Goal: Find specific page/section: Find specific page/section

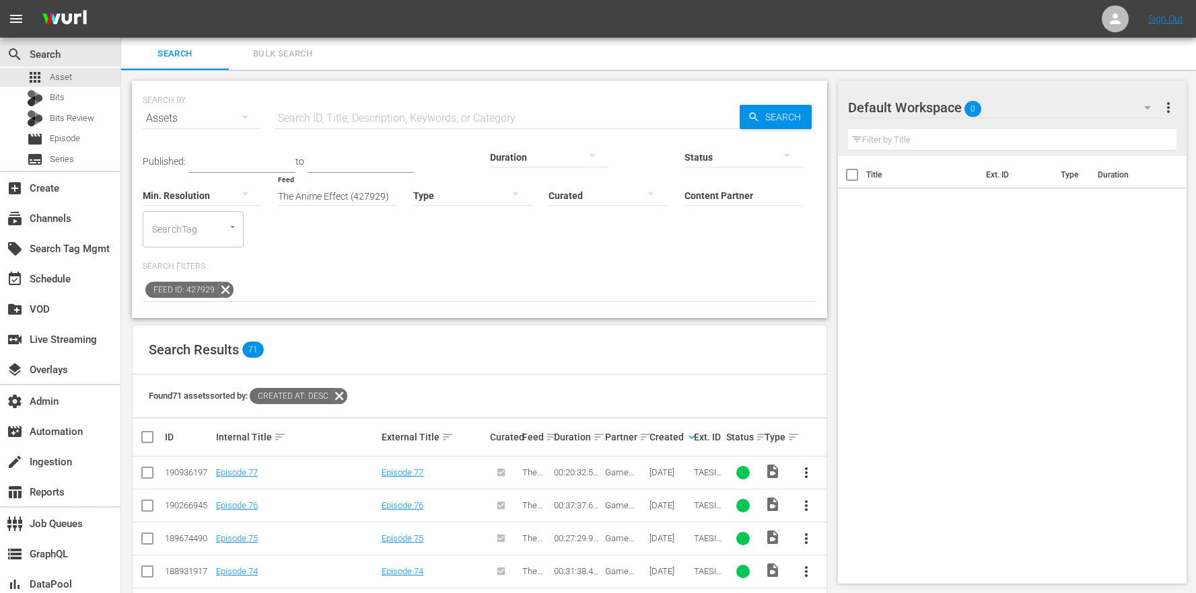
click at [229, 281] on icon at bounding box center [225, 289] width 17 height 17
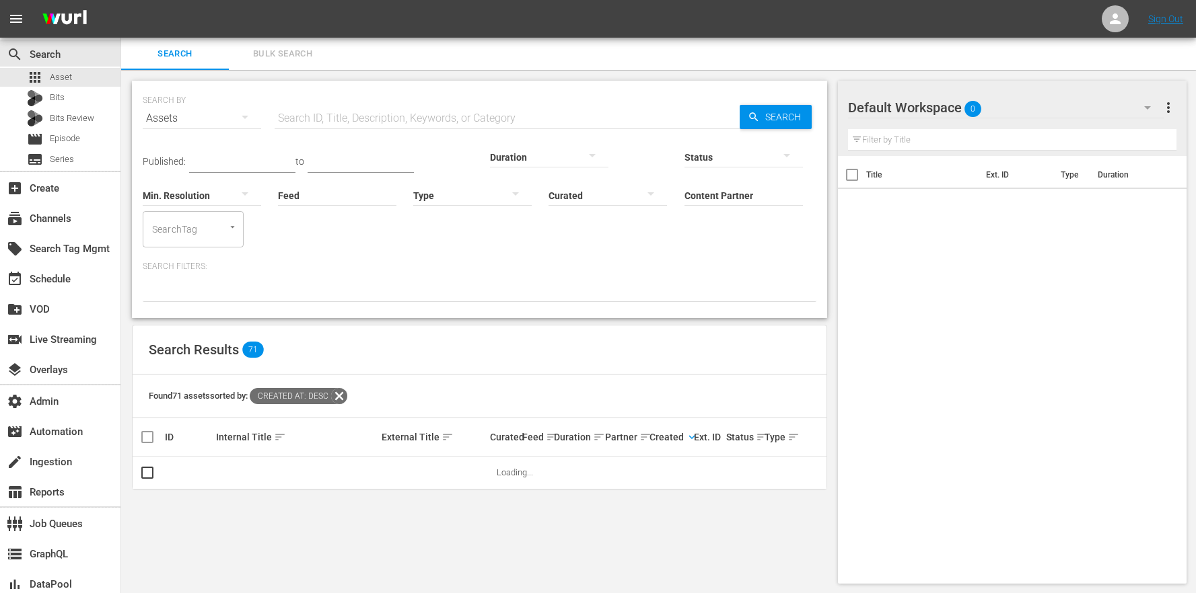
click at [278, 186] on input "Feed" at bounding box center [337, 196] width 118 height 48
click at [245, 228] on div "The Anime Effect (427929)" at bounding box center [228, 233] width 151 height 32
type input "The Anime Effect (427929)"
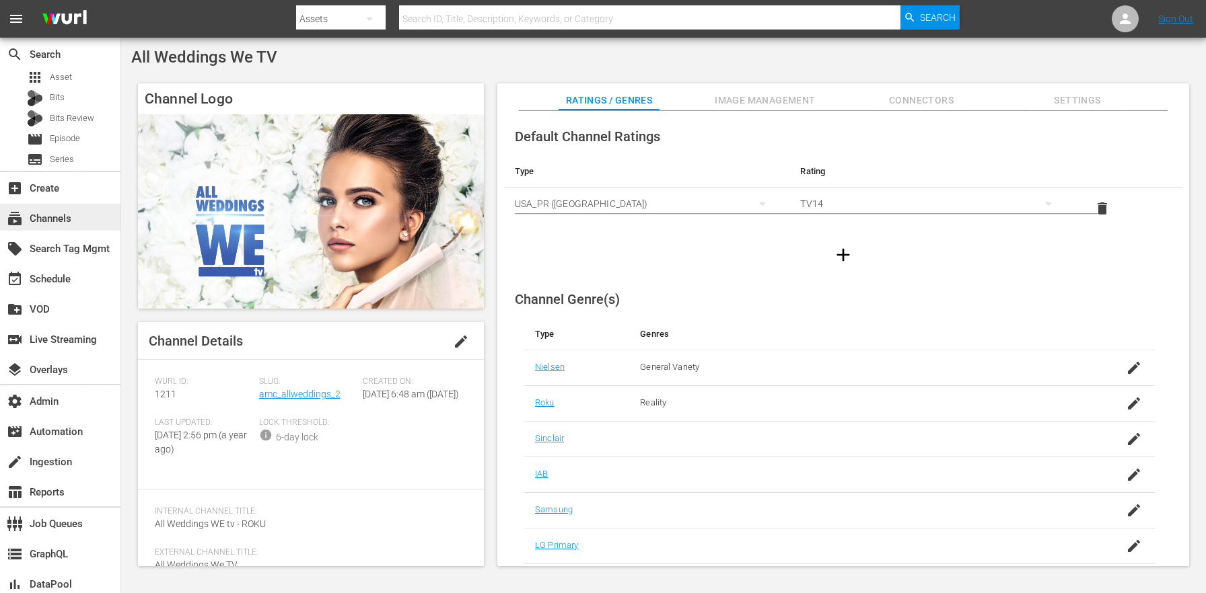
click at [59, 207] on div "subscriptions Channels" at bounding box center [60, 217] width 120 height 27
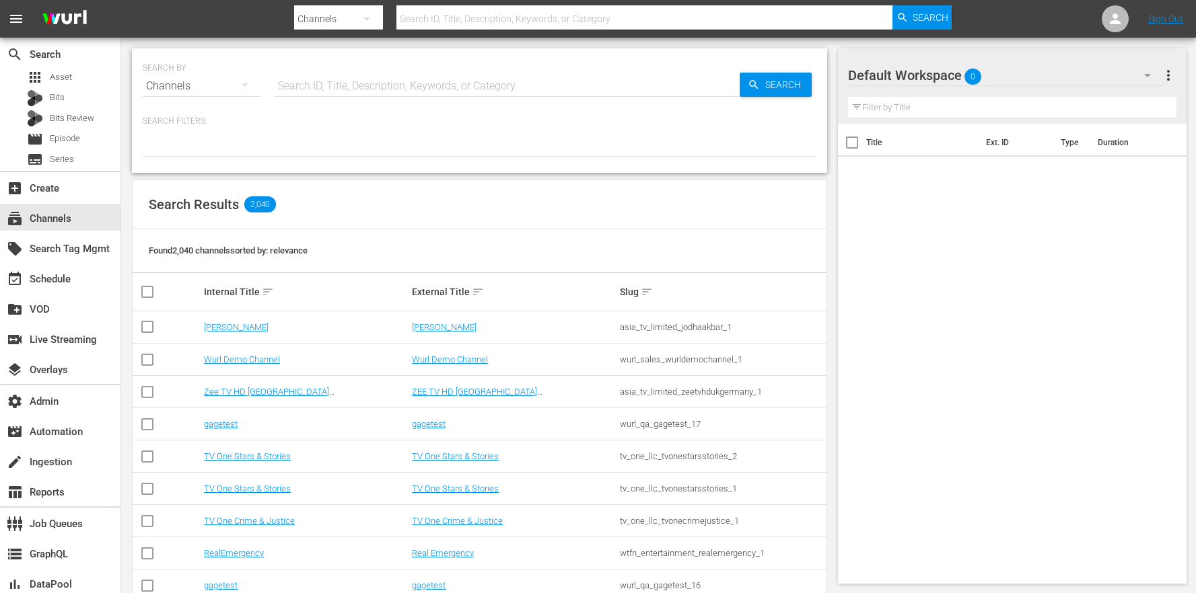
click at [435, 87] on input "text" at bounding box center [507, 86] width 465 height 32
paste input "amc_amcpresents_2"
type input "amc_amcpresents_2"
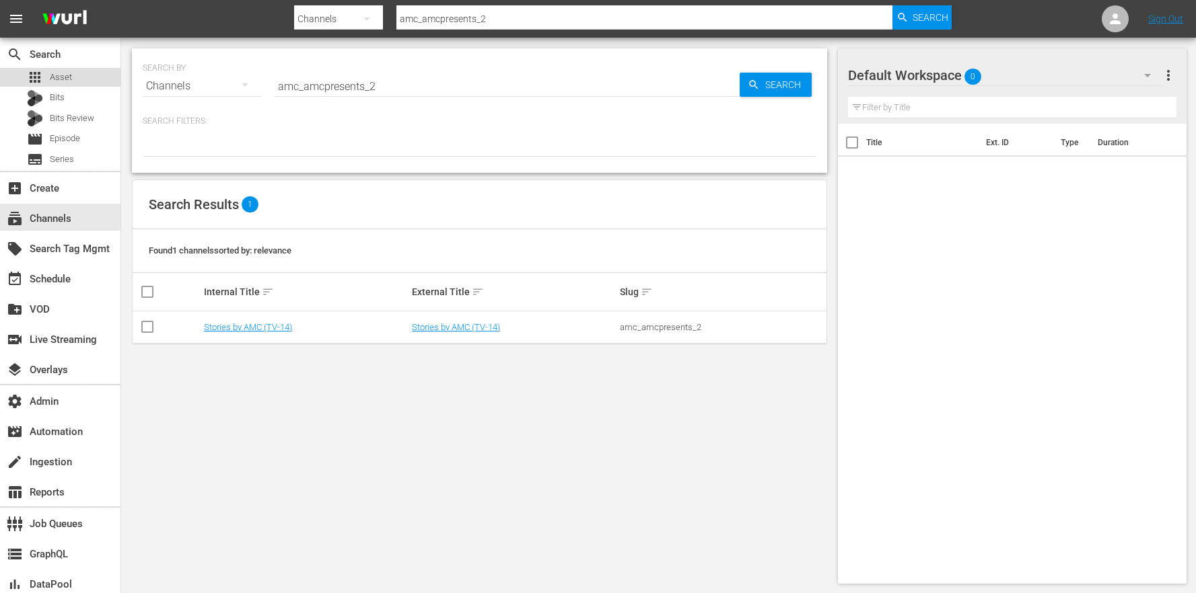
click at [71, 75] on div "apps Asset" at bounding box center [60, 77] width 120 height 19
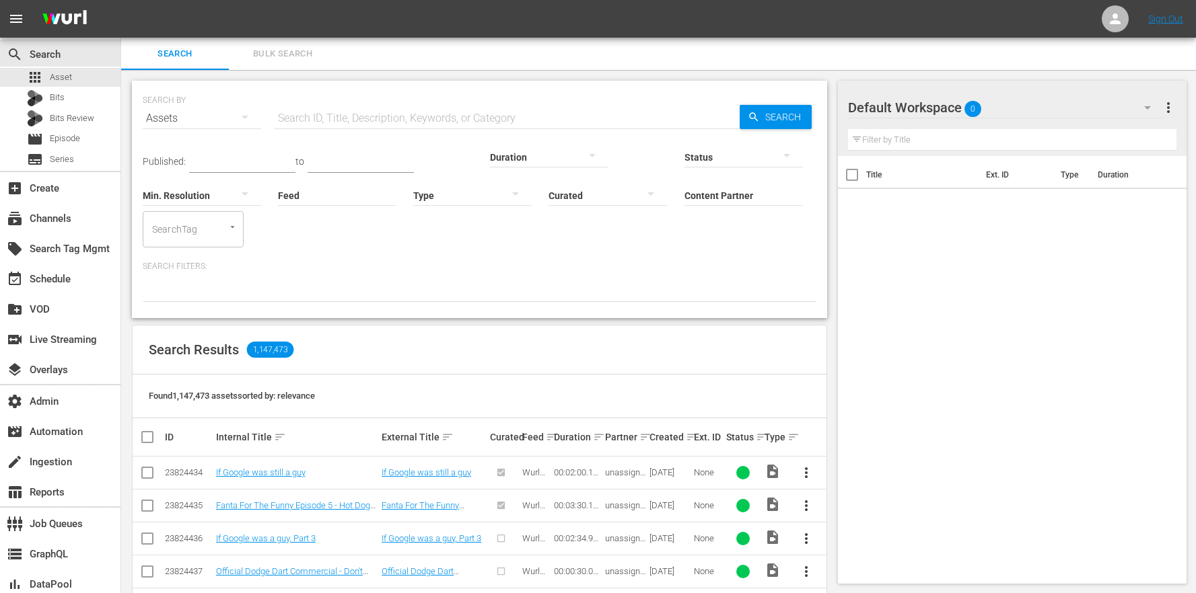
click at [278, 192] on input "Feed" at bounding box center [337, 196] width 118 height 48
click at [214, 231] on div "The Anime Effect (427929)" at bounding box center [228, 233] width 151 height 32
type input "The Anime Effect (427929)"
